Goal: Task Accomplishment & Management: Use online tool/utility

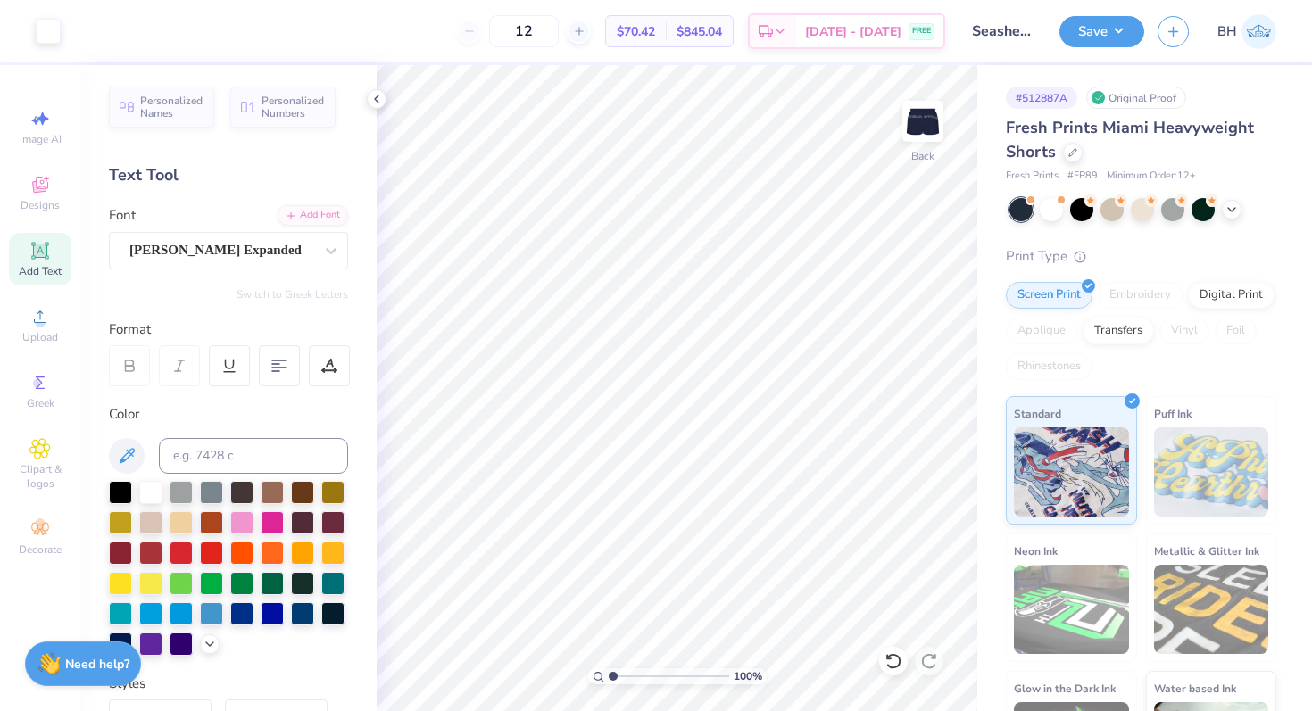
scroll to position [326, 0]
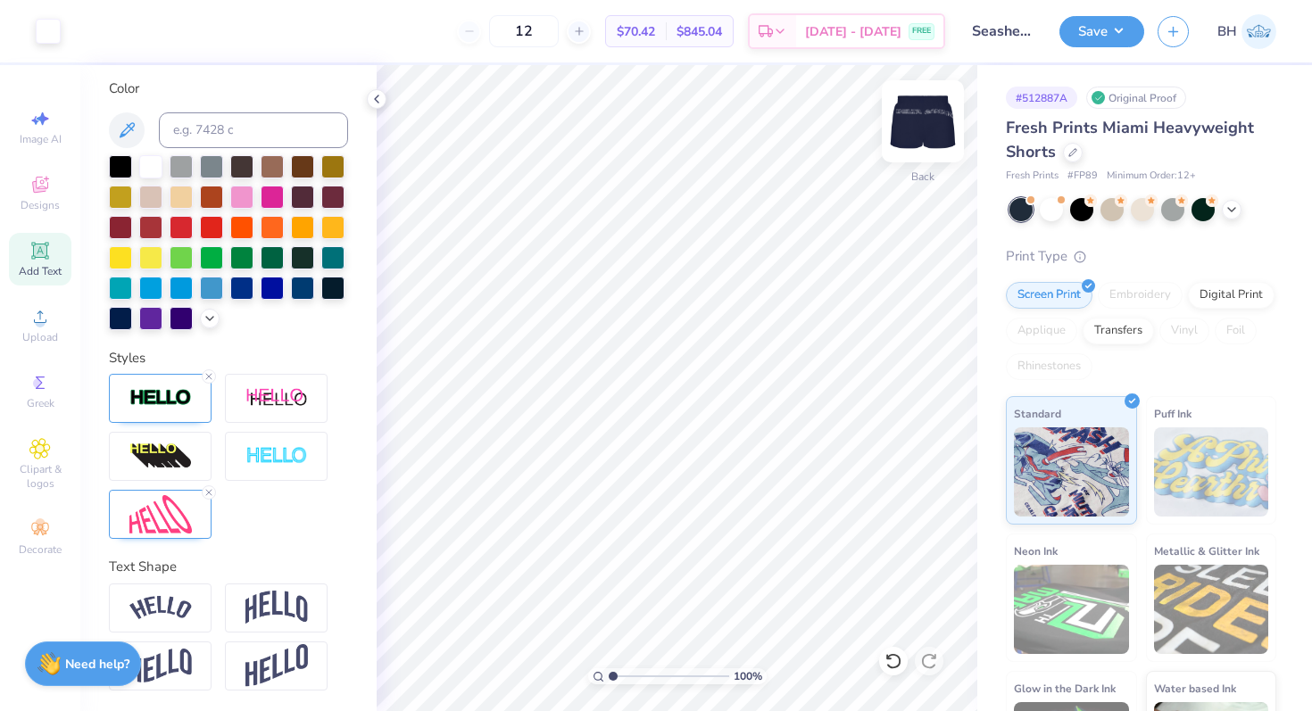
click at [932, 149] on div "Back" at bounding box center [923, 132] width 41 height 63
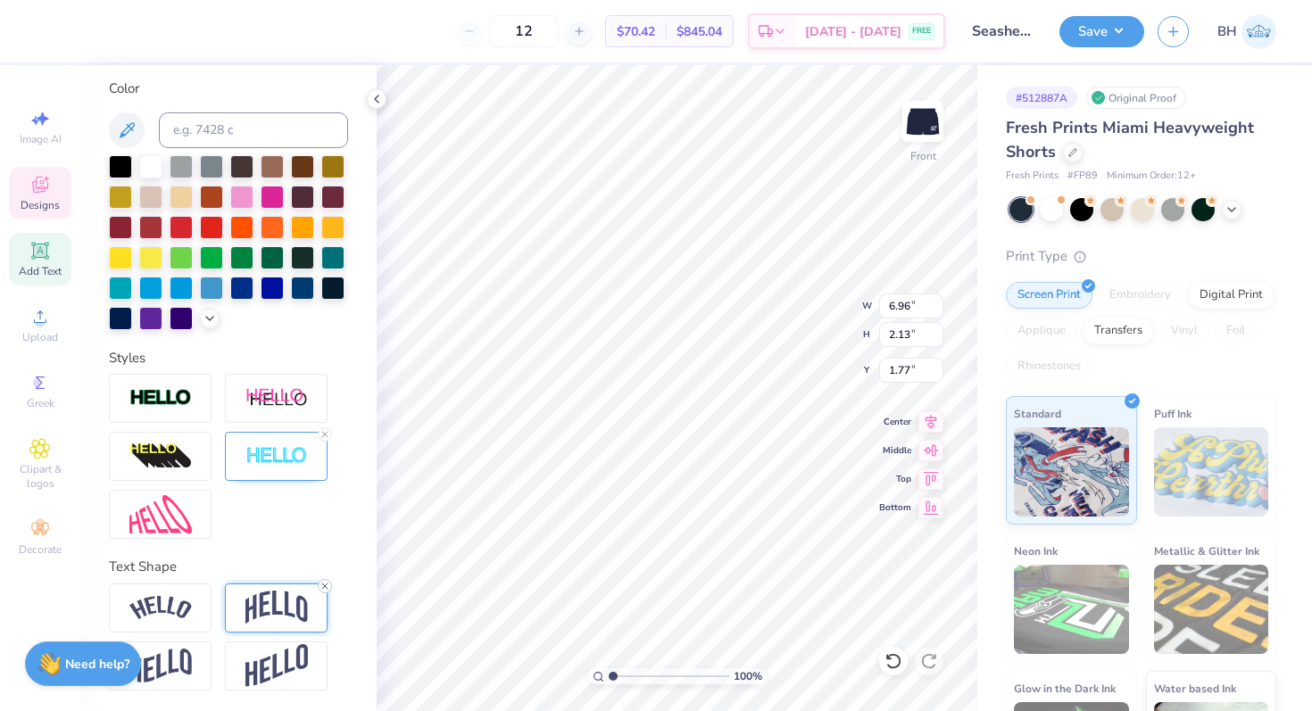
click at [324, 590] on div at bounding box center [325, 586] width 14 height 14
type input "1.71"
type input "1.82"
type input "7.04"
type input "1.13"
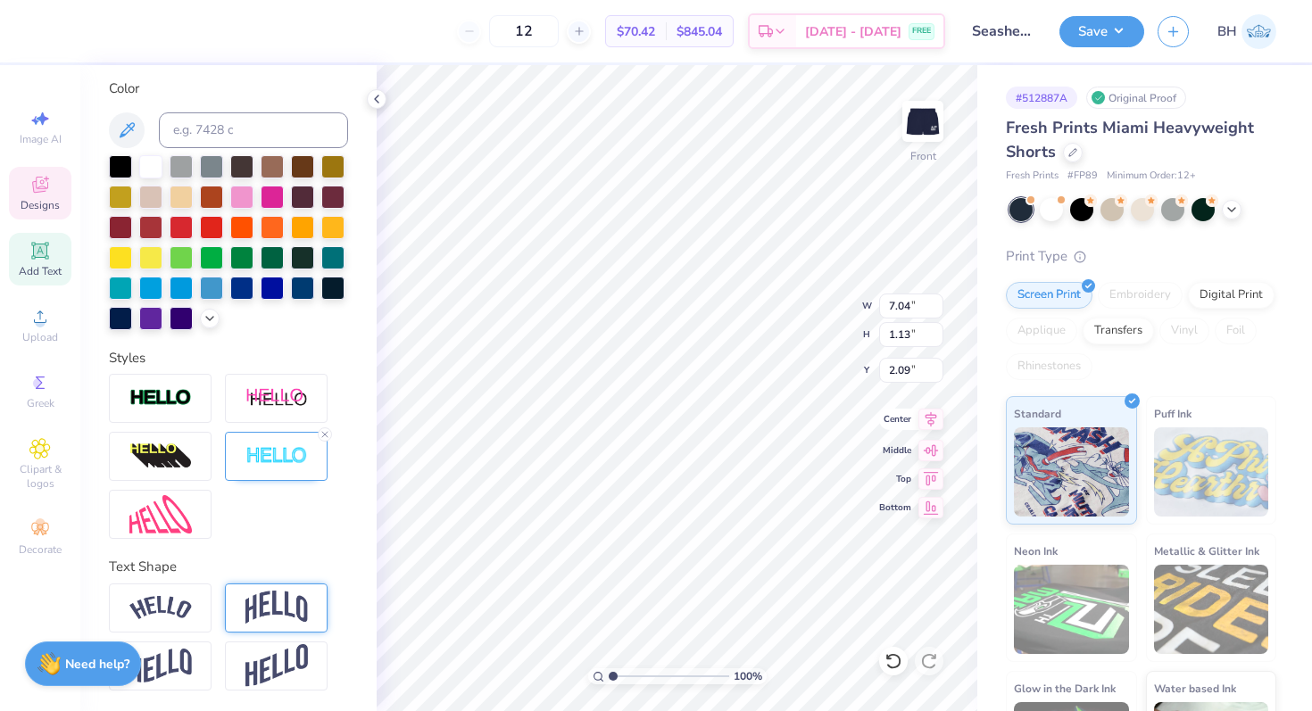
click at [933, 425] on icon at bounding box center [931, 419] width 25 height 21
click at [934, 453] on icon at bounding box center [931, 448] width 15 height 12
click at [927, 486] on icon at bounding box center [931, 476] width 25 height 21
click at [926, 498] on icon at bounding box center [931, 505] width 25 height 21
type input "9.12"
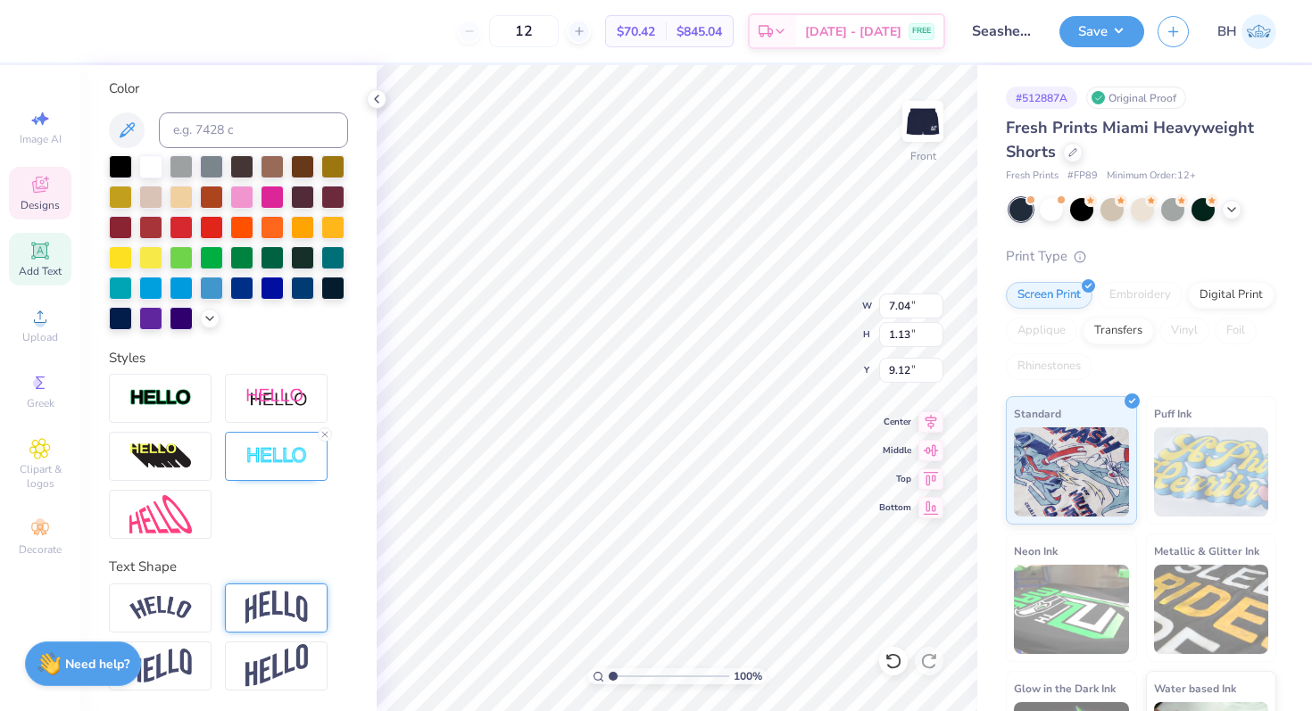
type input "1.91"
type input "7.06"
type input "0.97"
type input "2.00"
type input "1.89"
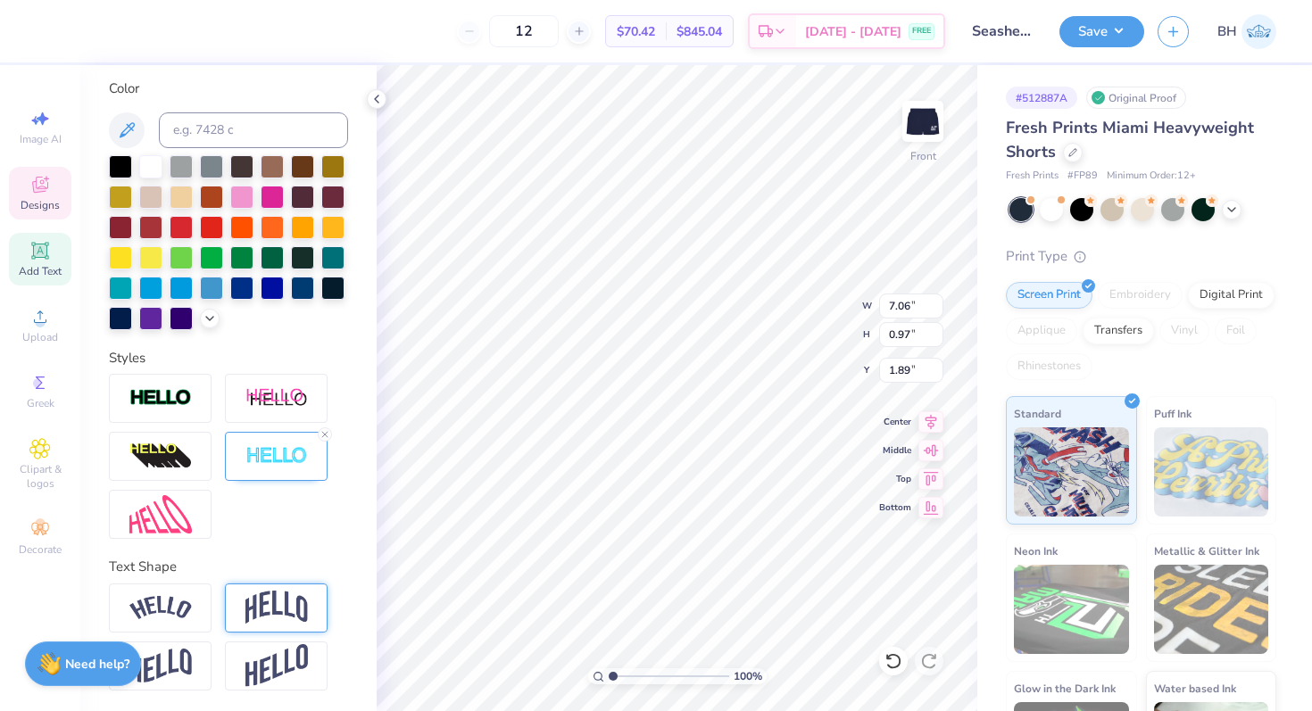
type input "7.06"
type input "0.97"
type input "1.89"
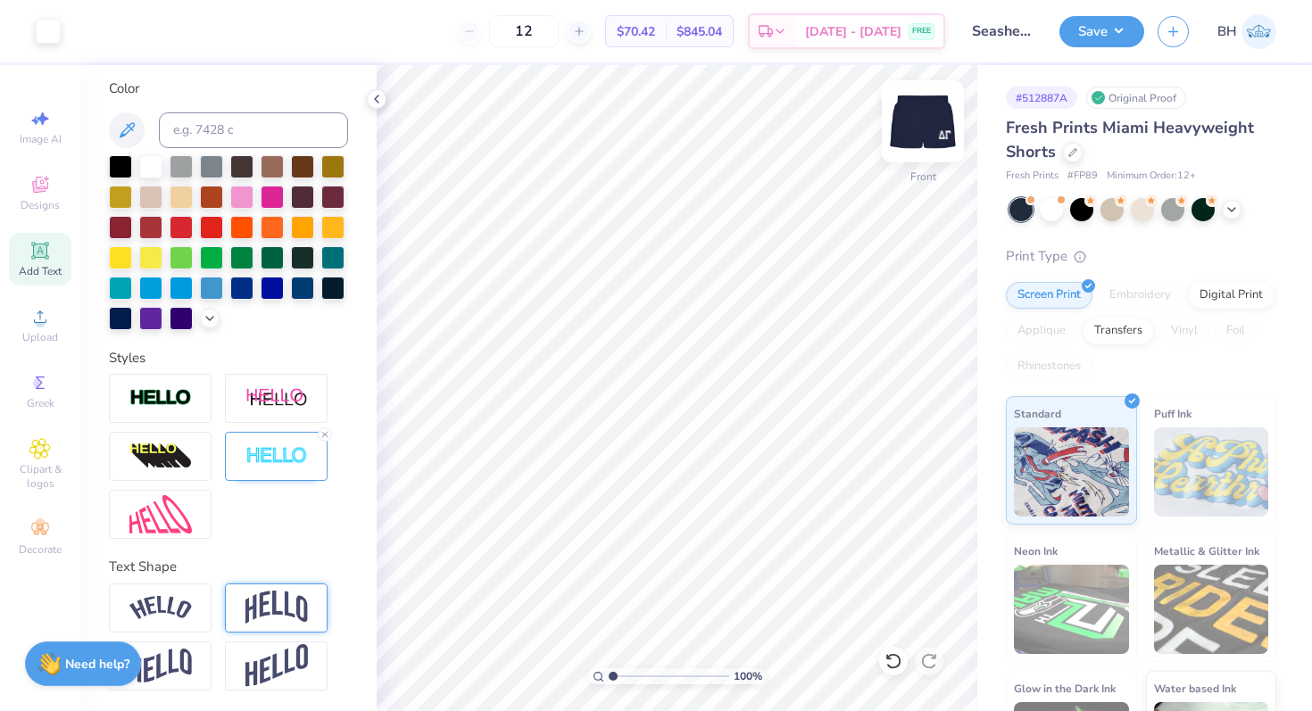
click at [915, 129] on img at bounding box center [922, 121] width 71 height 71
type input "6.38"
click at [939, 119] on img at bounding box center [922, 121] width 71 height 71
click at [910, 134] on img at bounding box center [922, 121] width 71 height 71
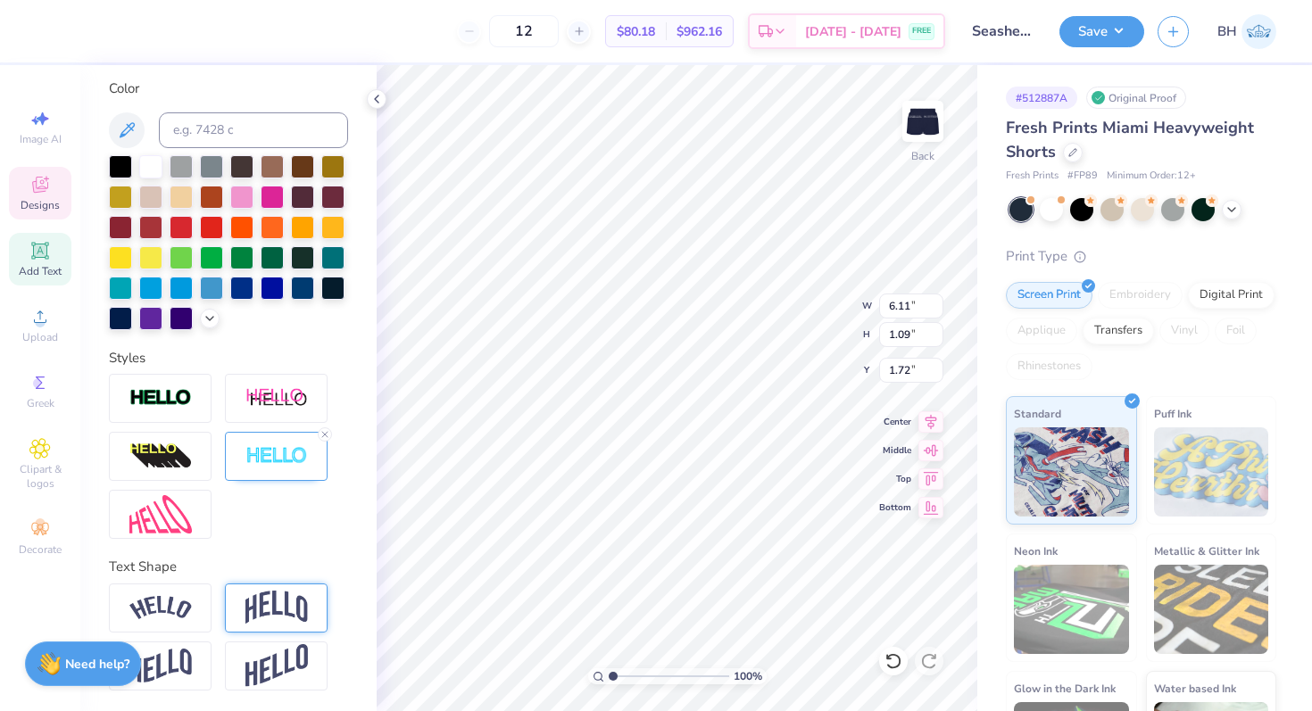
type textarea "dG"
click at [46, 186] on icon at bounding box center [39, 184] width 21 height 21
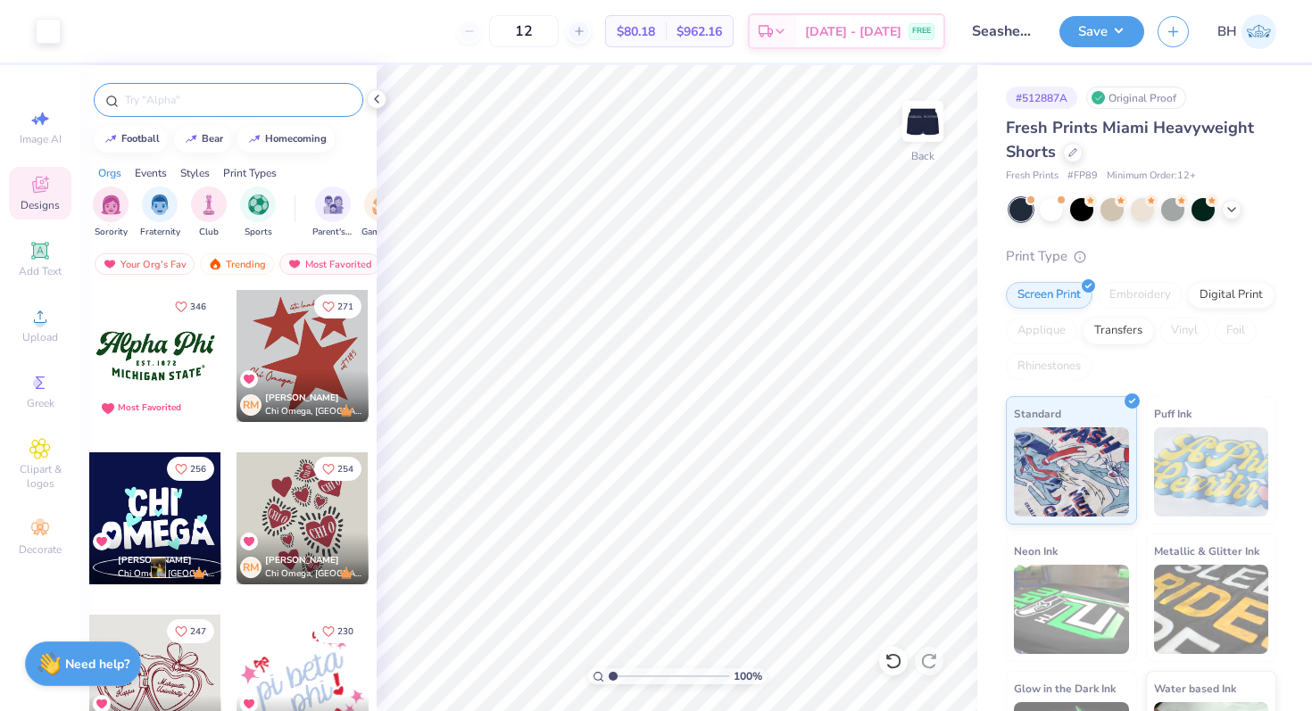
click at [267, 105] on input "text" at bounding box center [237, 100] width 229 height 18
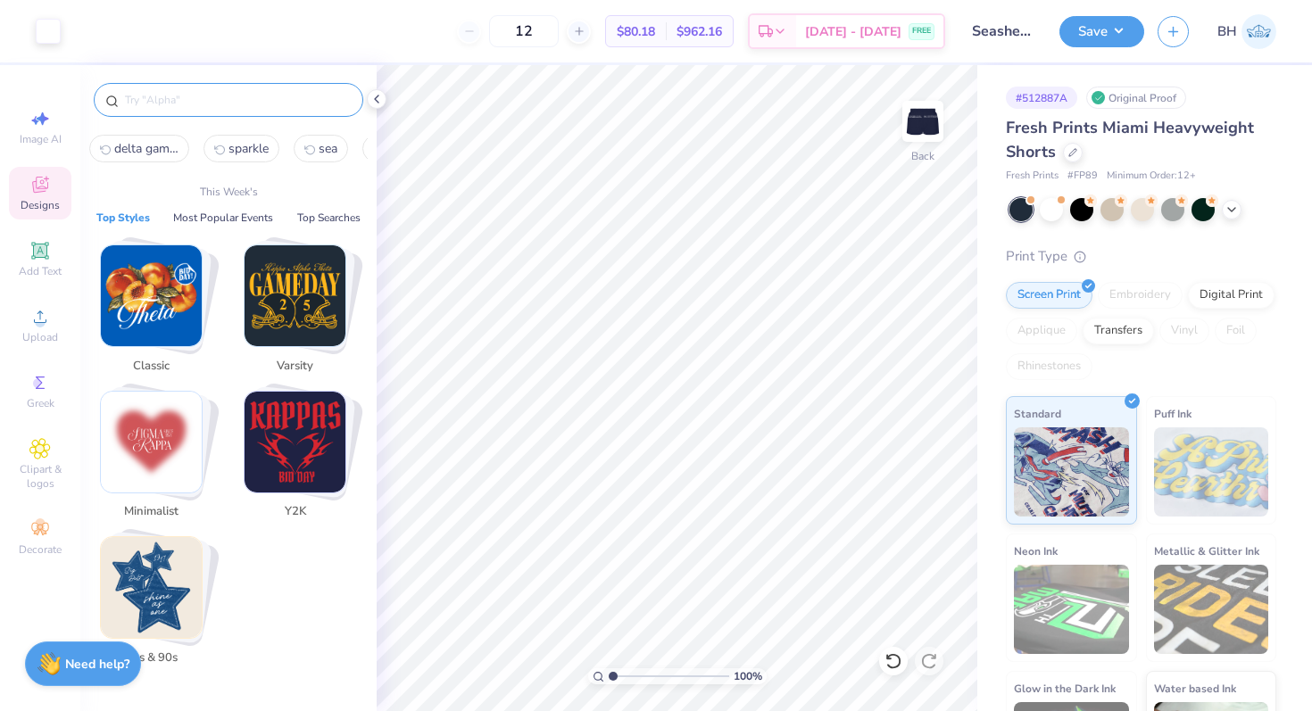
type input "x"
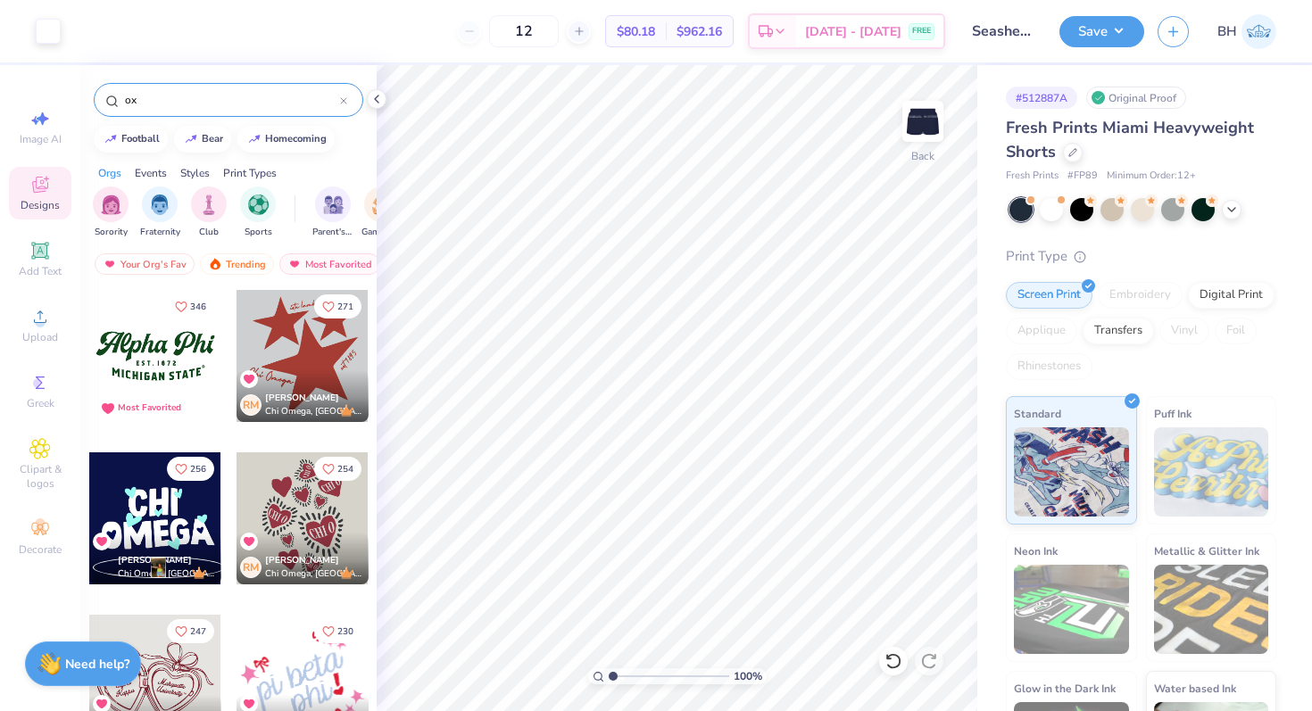
type input "o"
type input "O"
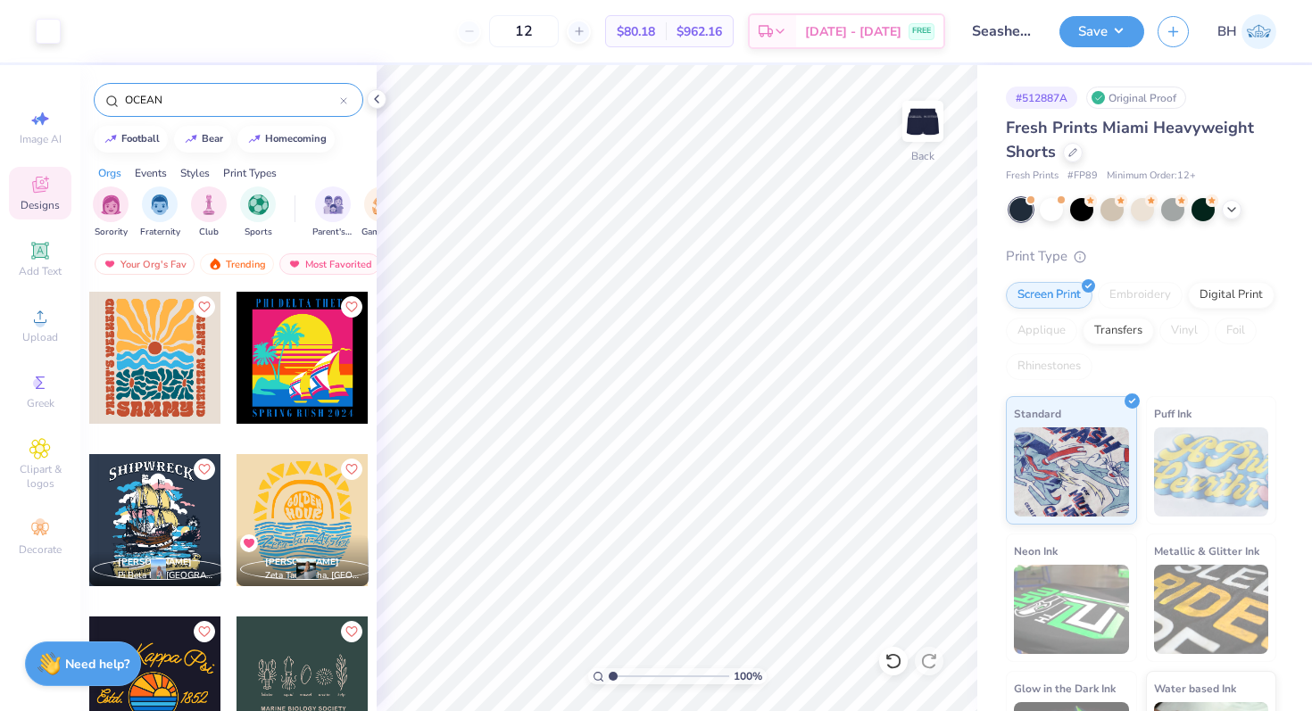
scroll to position [486, 0]
click at [196, 96] on input "OCEAN" at bounding box center [231, 100] width 217 height 18
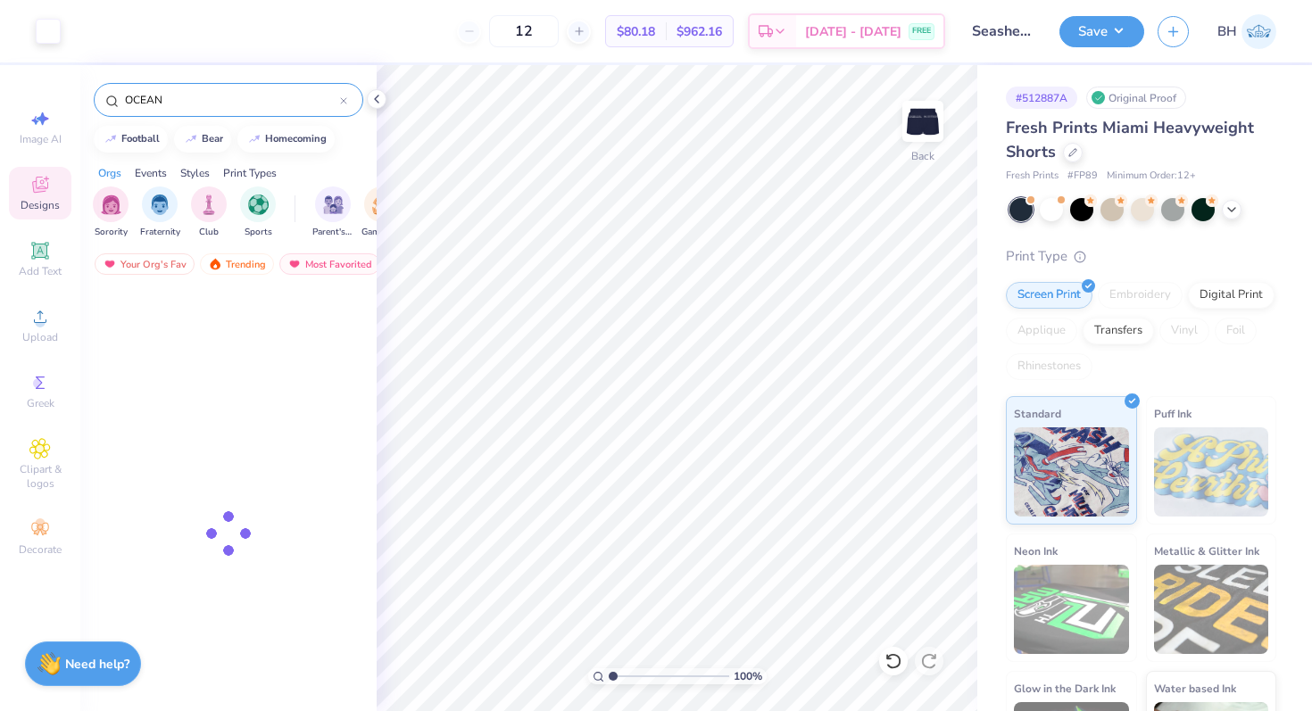
click at [196, 96] on input "OCEAN" at bounding box center [231, 100] width 217 height 18
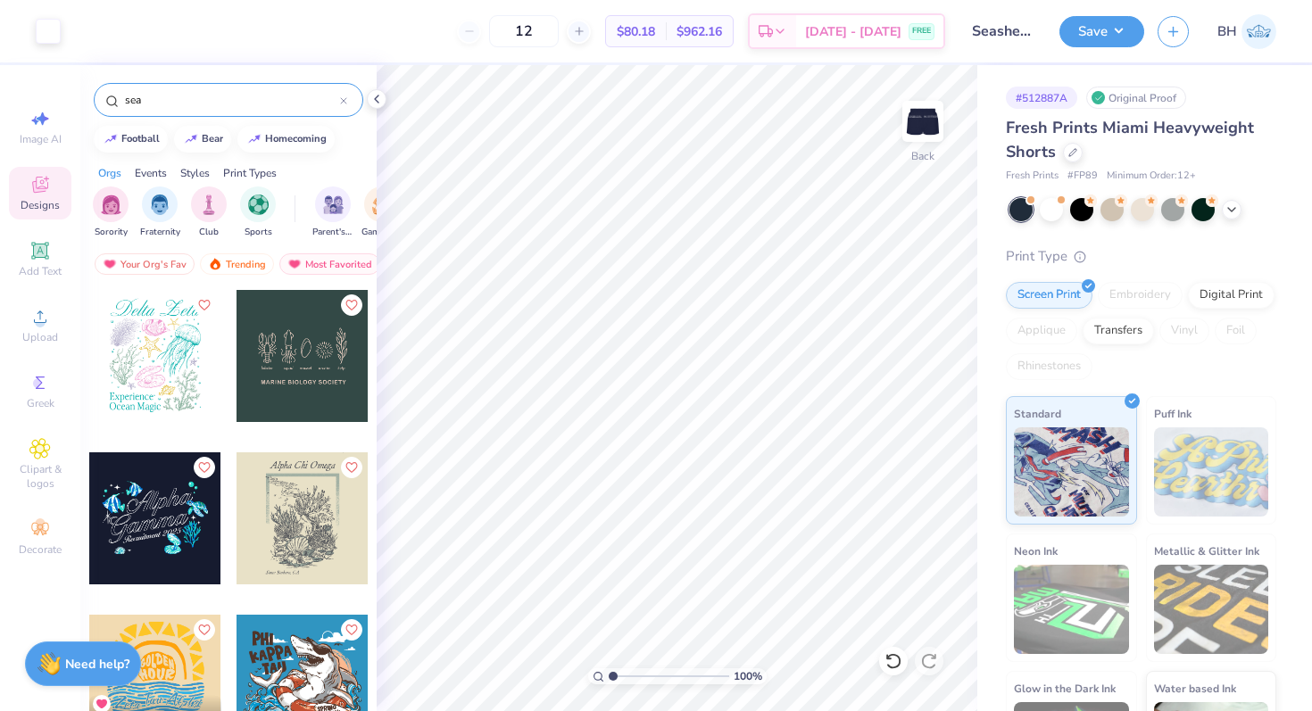
type input "sea"
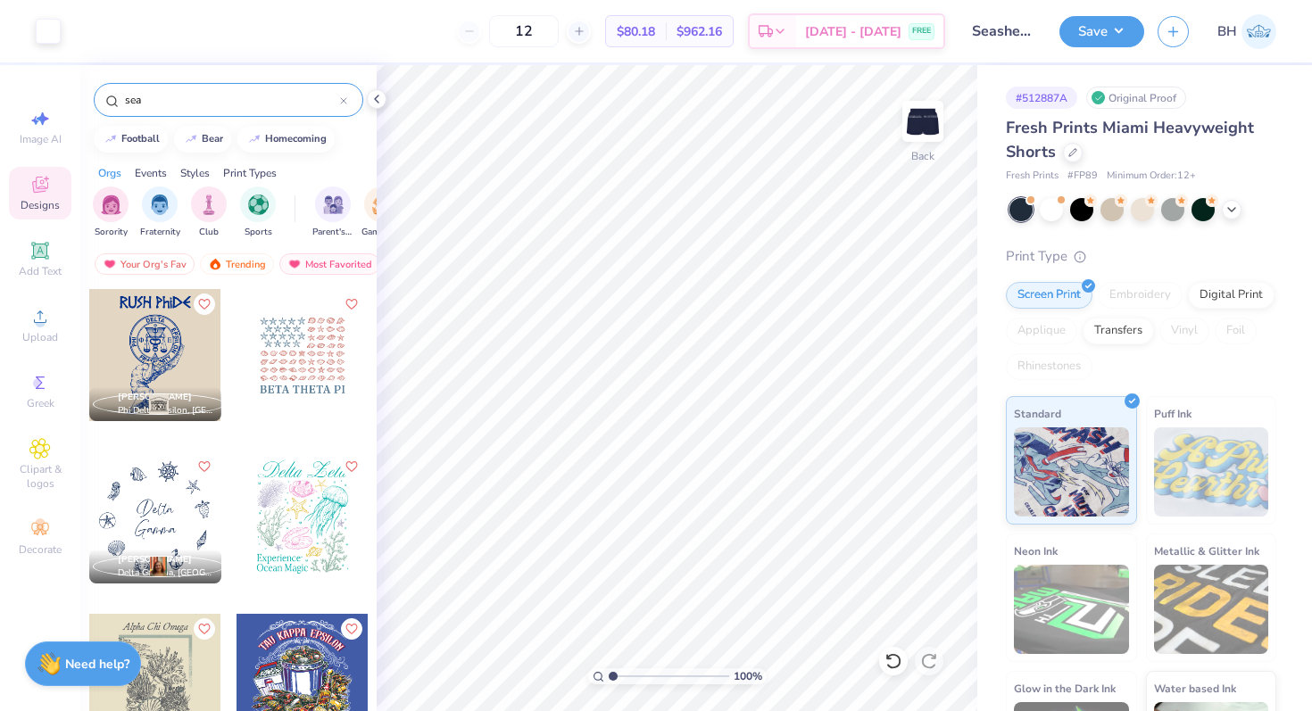
scroll to position [4321, 0]
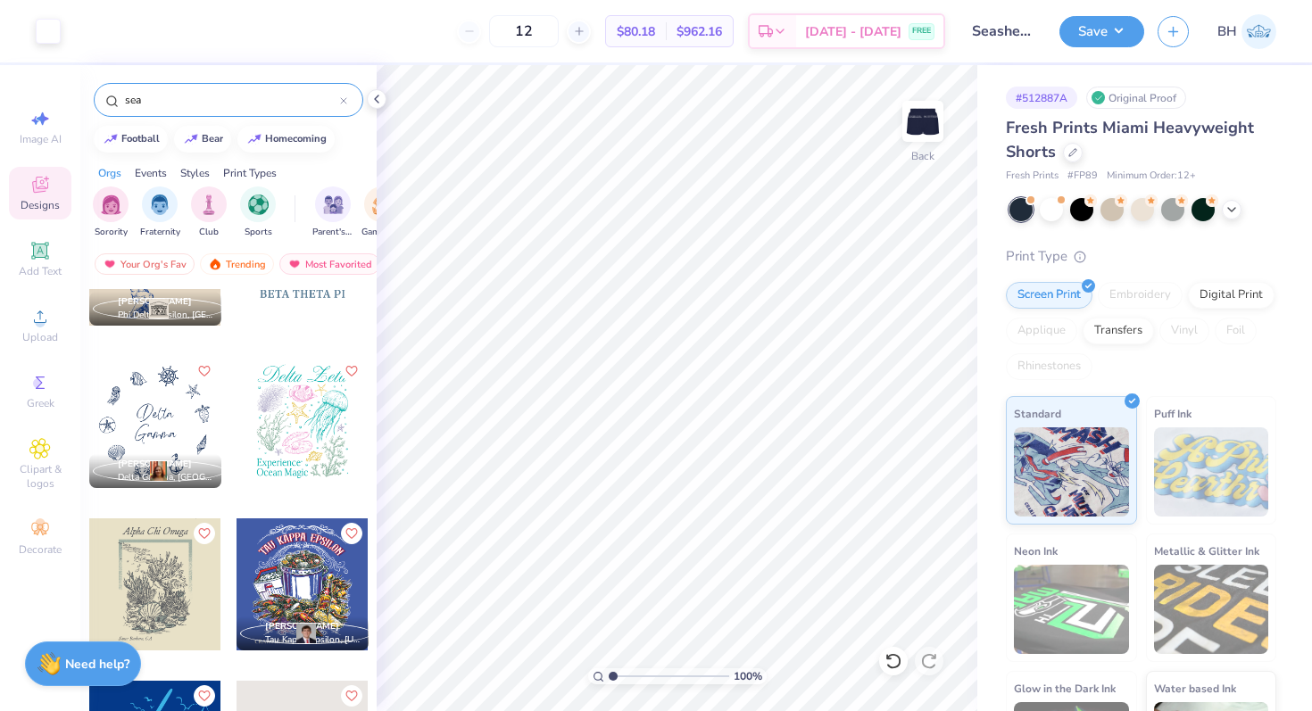
click at [188, 423] on div at bounding box center [155, 422] width 132 height 132
click at [46, 25] on div at bounding box center [48, 29] width 25 height 25
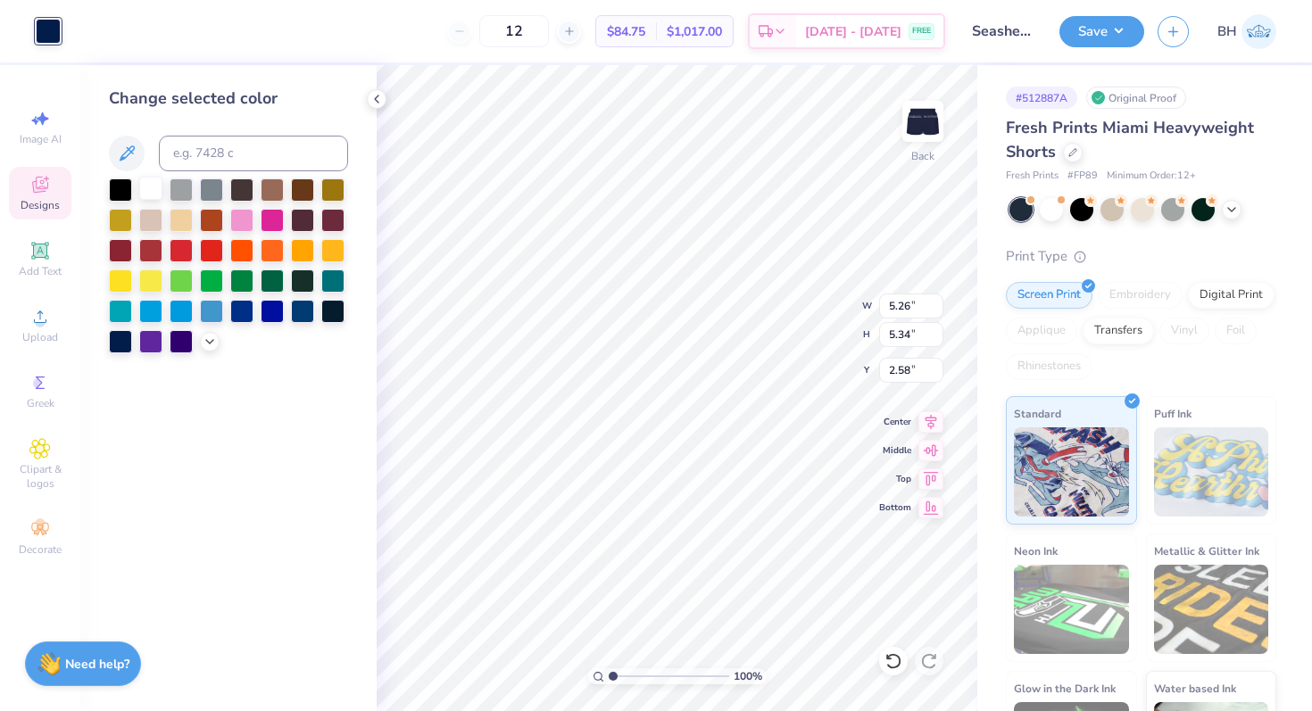
click at [146, 187] on div at bounding box center [150, 188] width 23 height 23
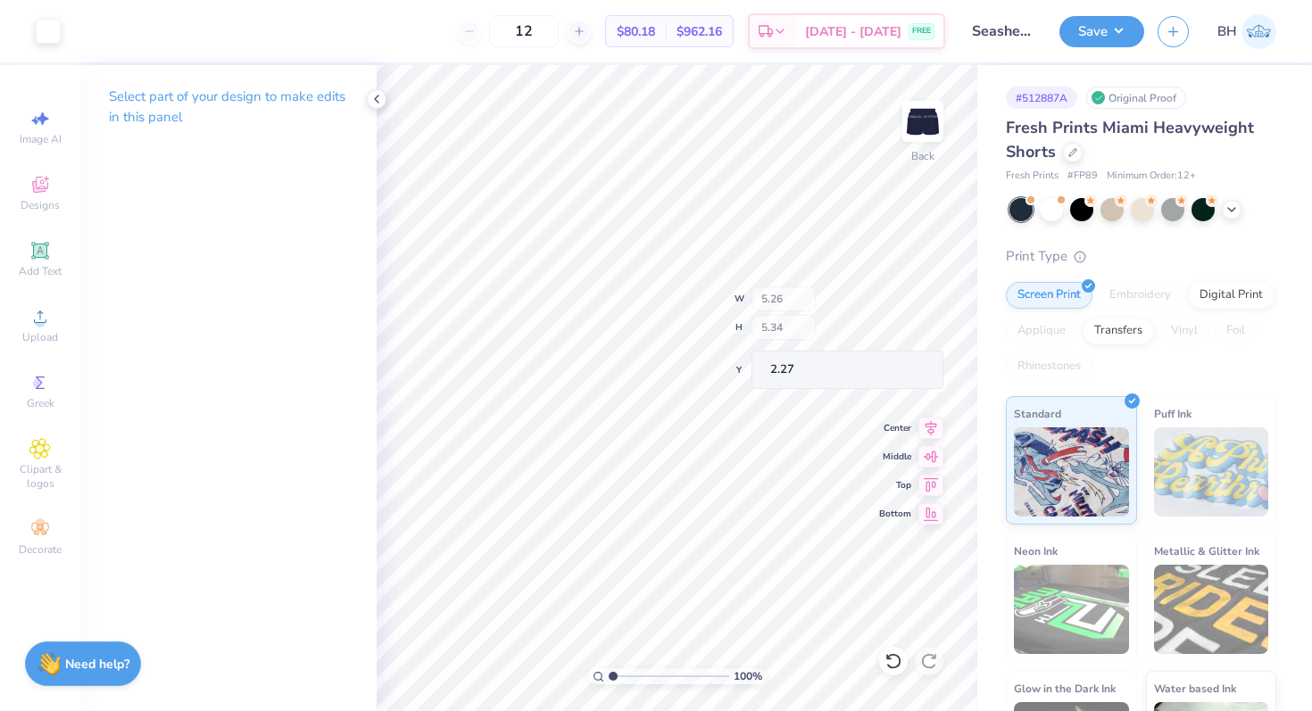
type input "2.27"
type input "7.94"
type input "1.38"
type input "2.02"
type input "6.91"
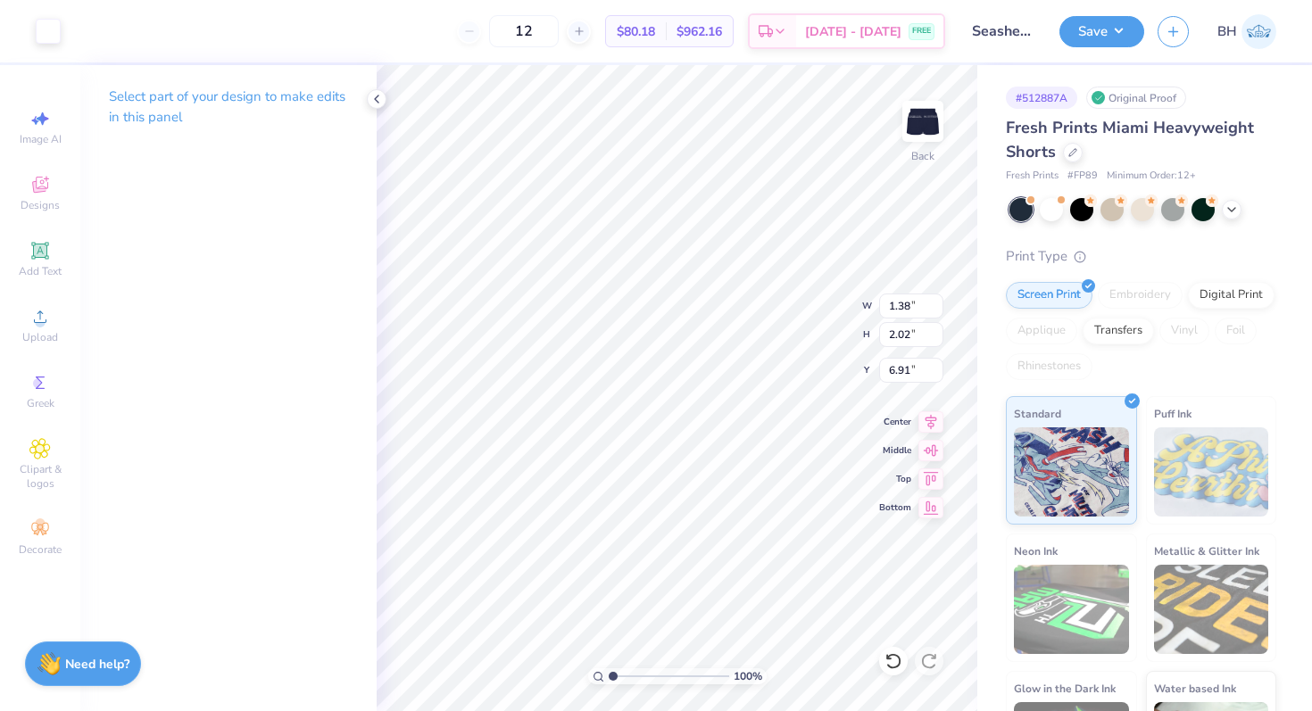
type input "2.83"
type input "2.69"
type input "6.38"
type input "7.09"
type input "7.28"
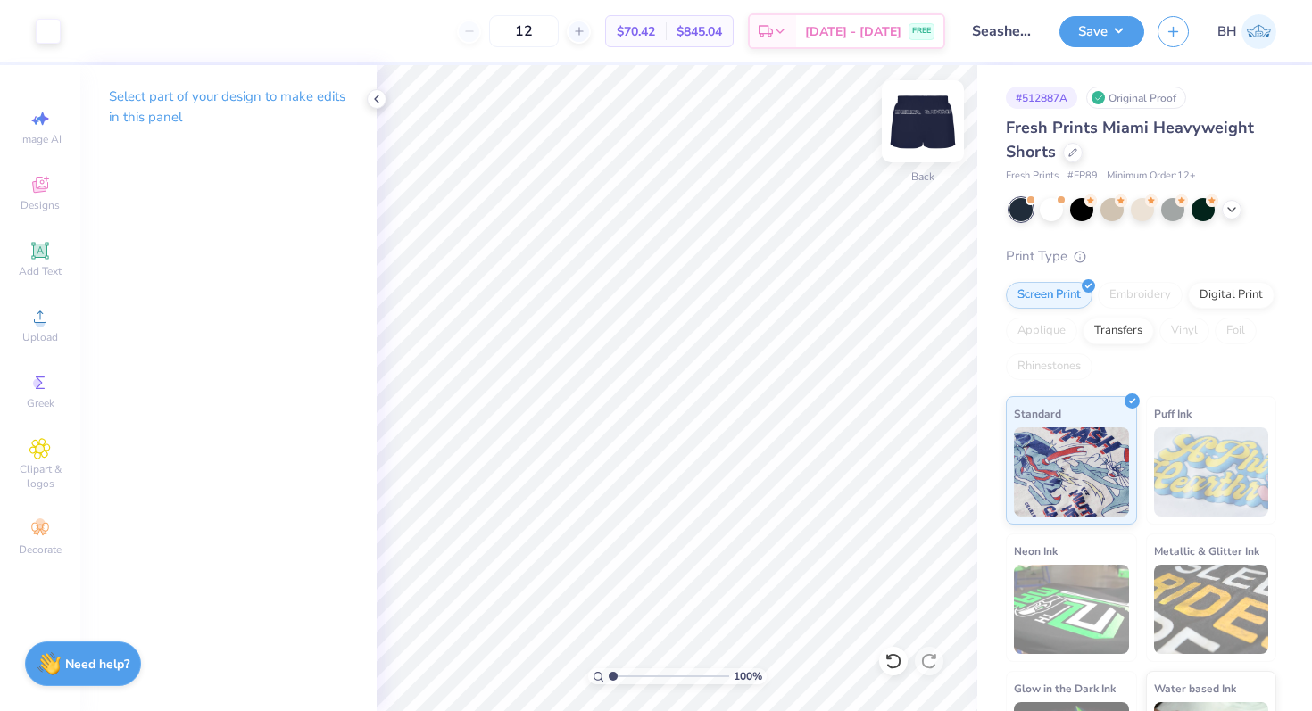
click at [926, 119] on img at bounding box center [922, 121] width 71 height 71
click at [924, 137] on img at bounding box center [922, 121] width 71 height 71
click at [932, 121] on img at bounding box center [922, 121] width 71 height 71
click at [999, 402] on div "12 $50.90 Per Item $610.80 Total Est. Delivery Sep 10 - 13 FREE Design Title Se…" at bounding box center [656, 355] width 1312 height 711
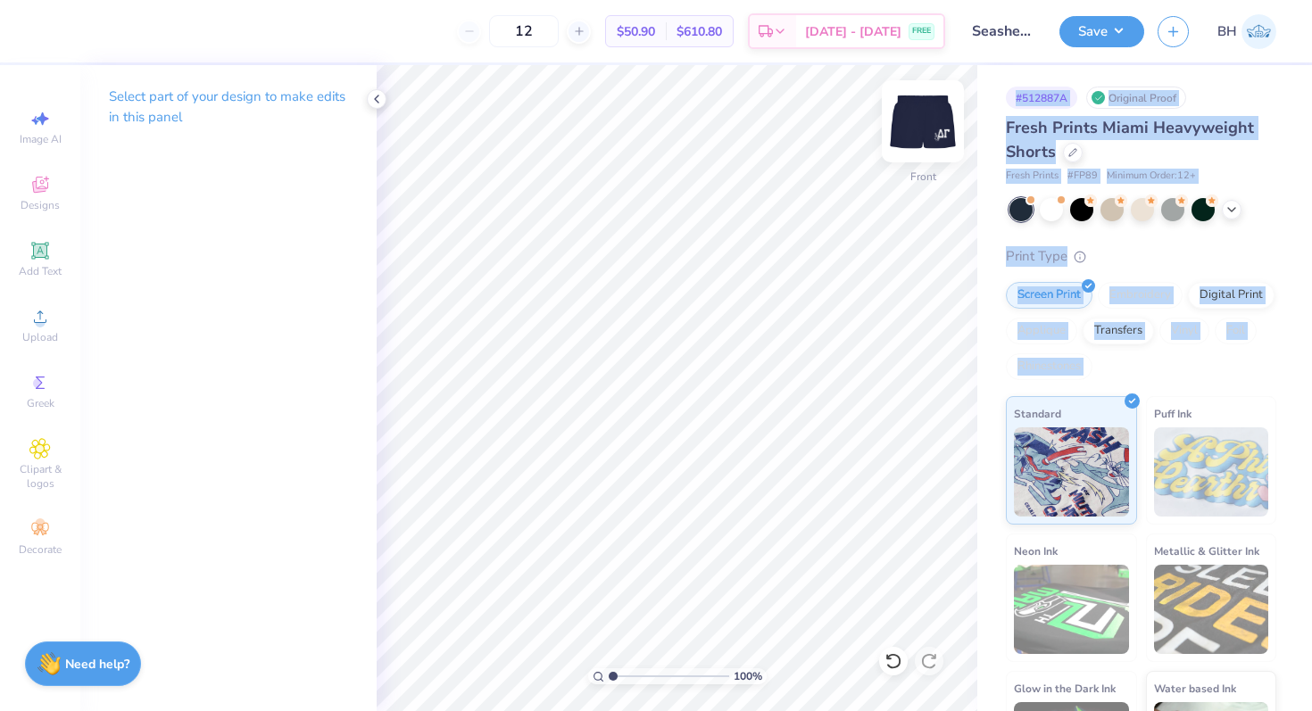
click at [923, 121] on img at bounding box center [922, 121] width 71 height 71
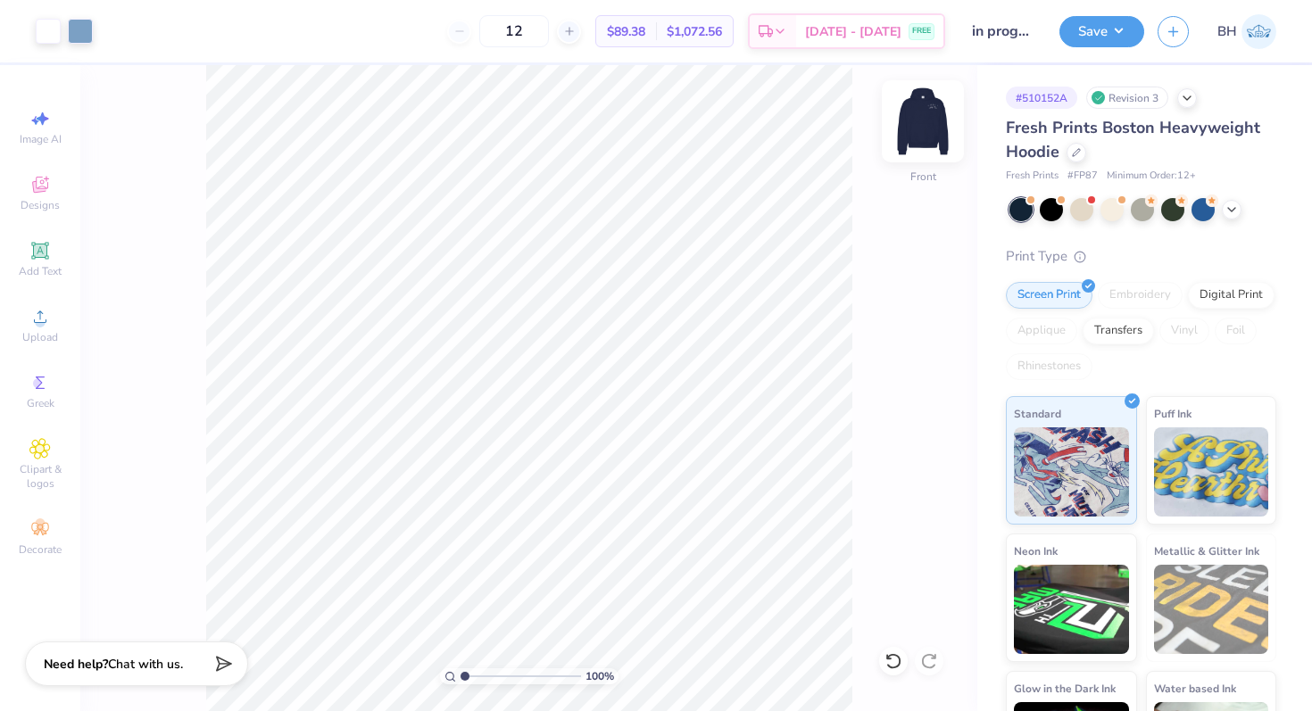
click at [936, 136] on img at bounding box center [922, 121] width 71 height 71
click at [1100, 26] on button "Save" at bounding box center [1102, 28] width 85 height 31
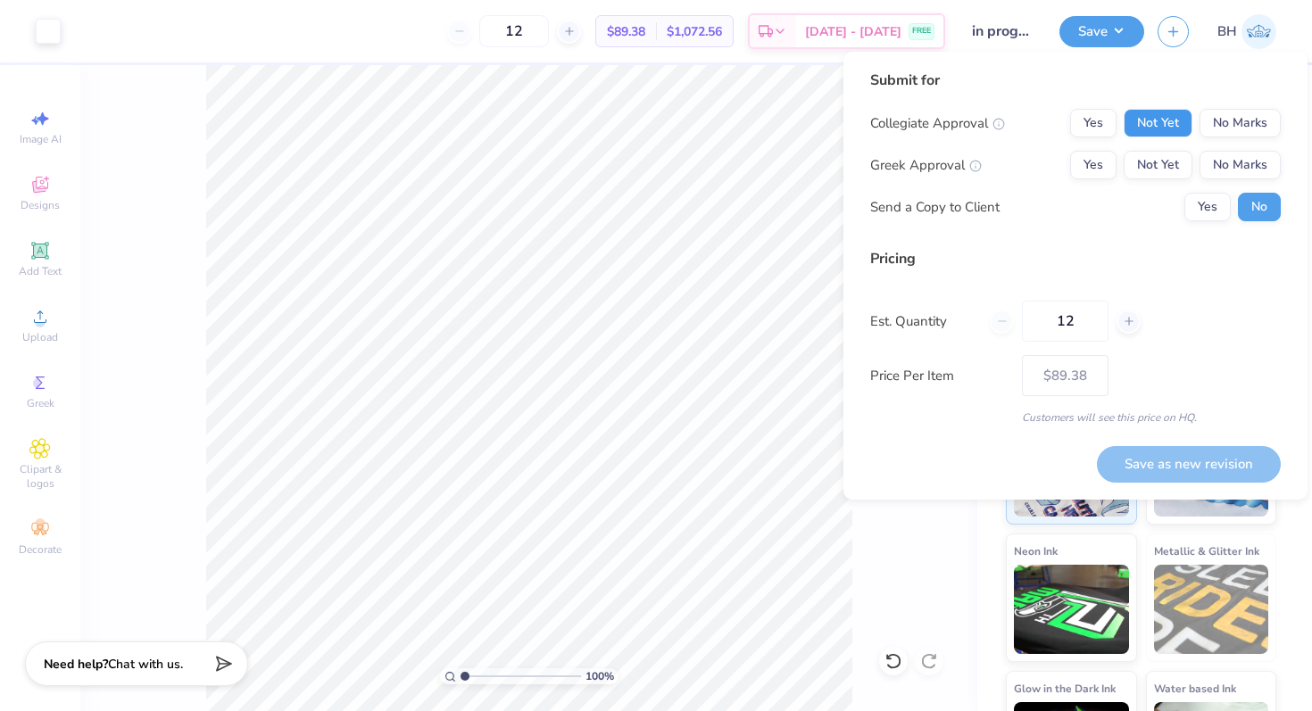
click at [1134, 115] on button "Not Yet" at bounding box center [1158, 123] width 69 height 29
click at [1122, 116] on div "Yes Not Yet No Marks" at bounding box center [1175, 123] width 211 height 29
click at [1110, 121] on button "Yes" at bounding box center [1093, 123] width 46 height 29
click at [1110, 164] on button "Yes" at bounding box center [1093, 165] width 46 height 29
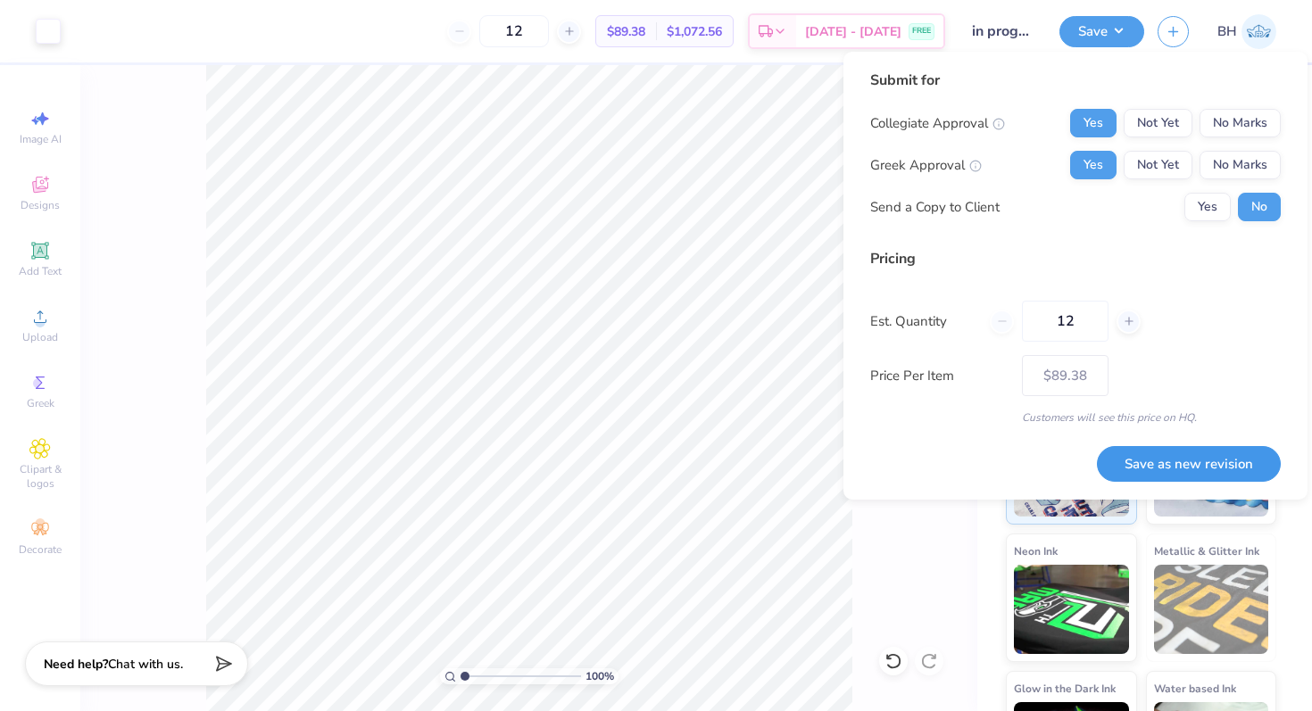
click at [1197, 458] on button "Save as new revision" at bounding box center [1189, 464] width 184 height 37
type input "$89.38"
